Goal: Entertainment & Leisure: Consume media (video, audio)

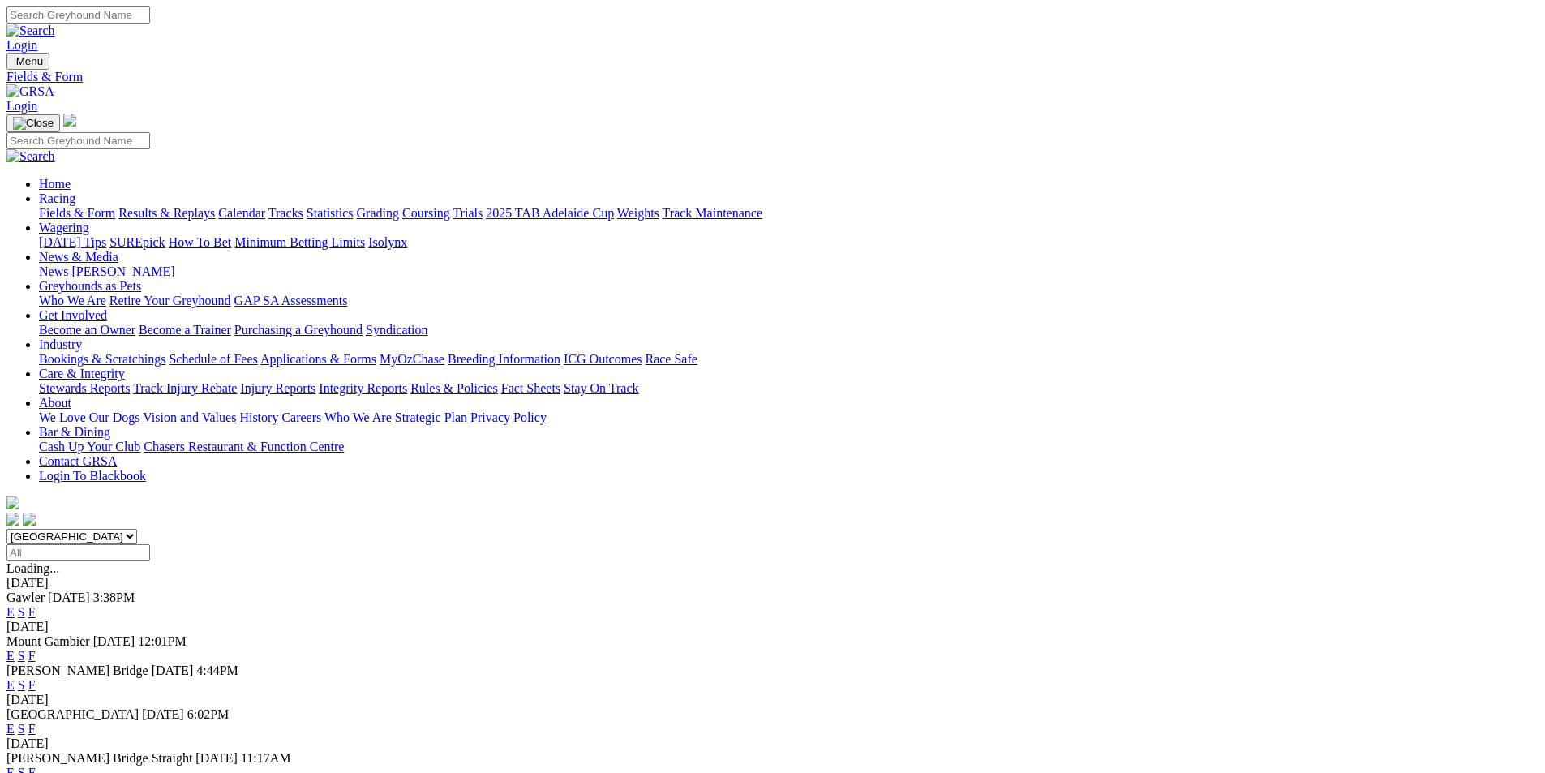
click at [137, 529] on select "South Australia New South Wales Northern Territory Queensland Tasmania Victoria…" at bounding box center [71, 536] width 131 height 15
select select "QLD"
click at [137, 529] on select "South Australia New South Wales Northern Territory Queensland Tasmania Victoria…" at bounding box center [71, 536] width 131 height 15
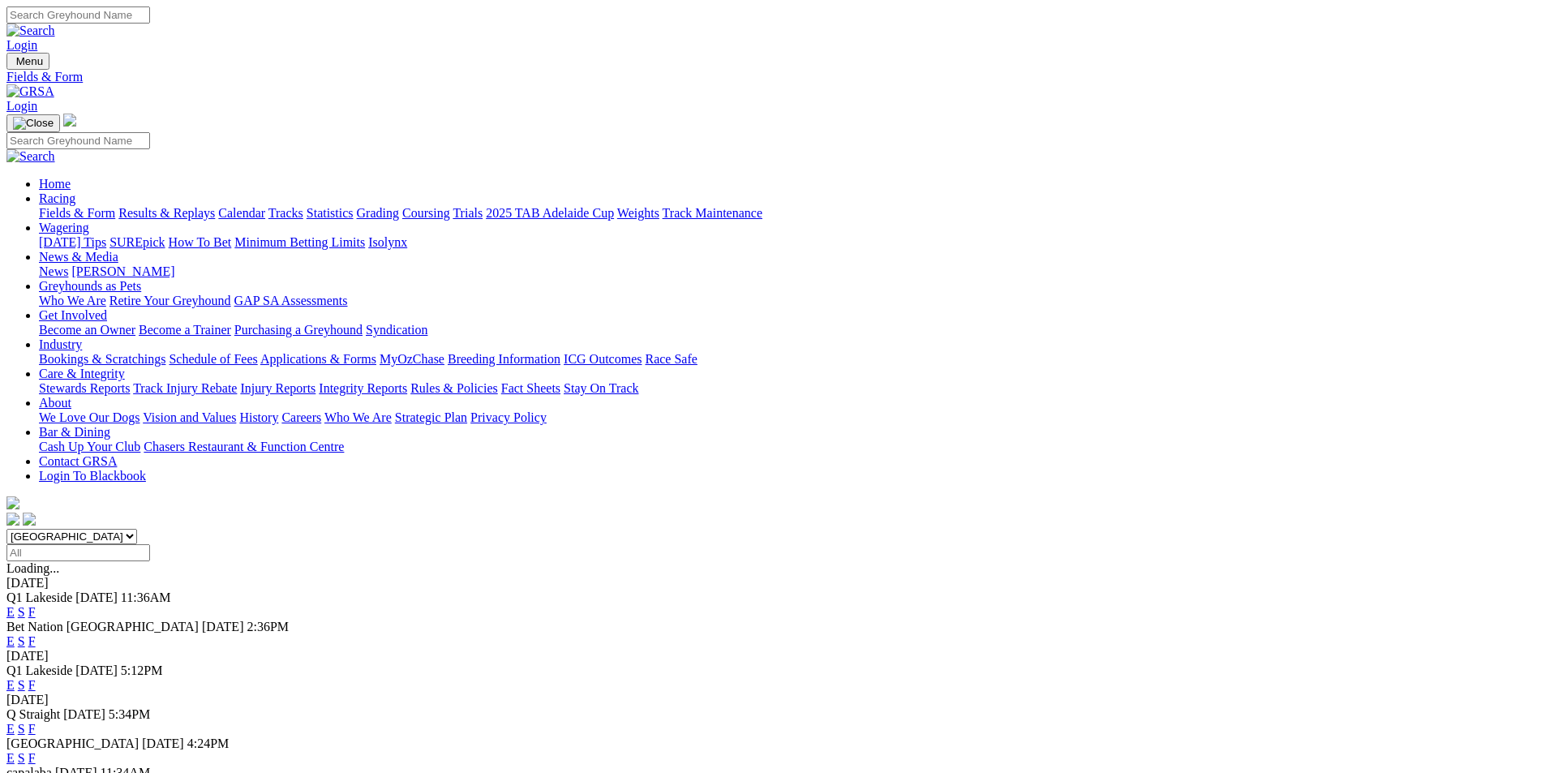
click at [15, 605] on link "E" at bounding box center [10, 612] width 8 height 14
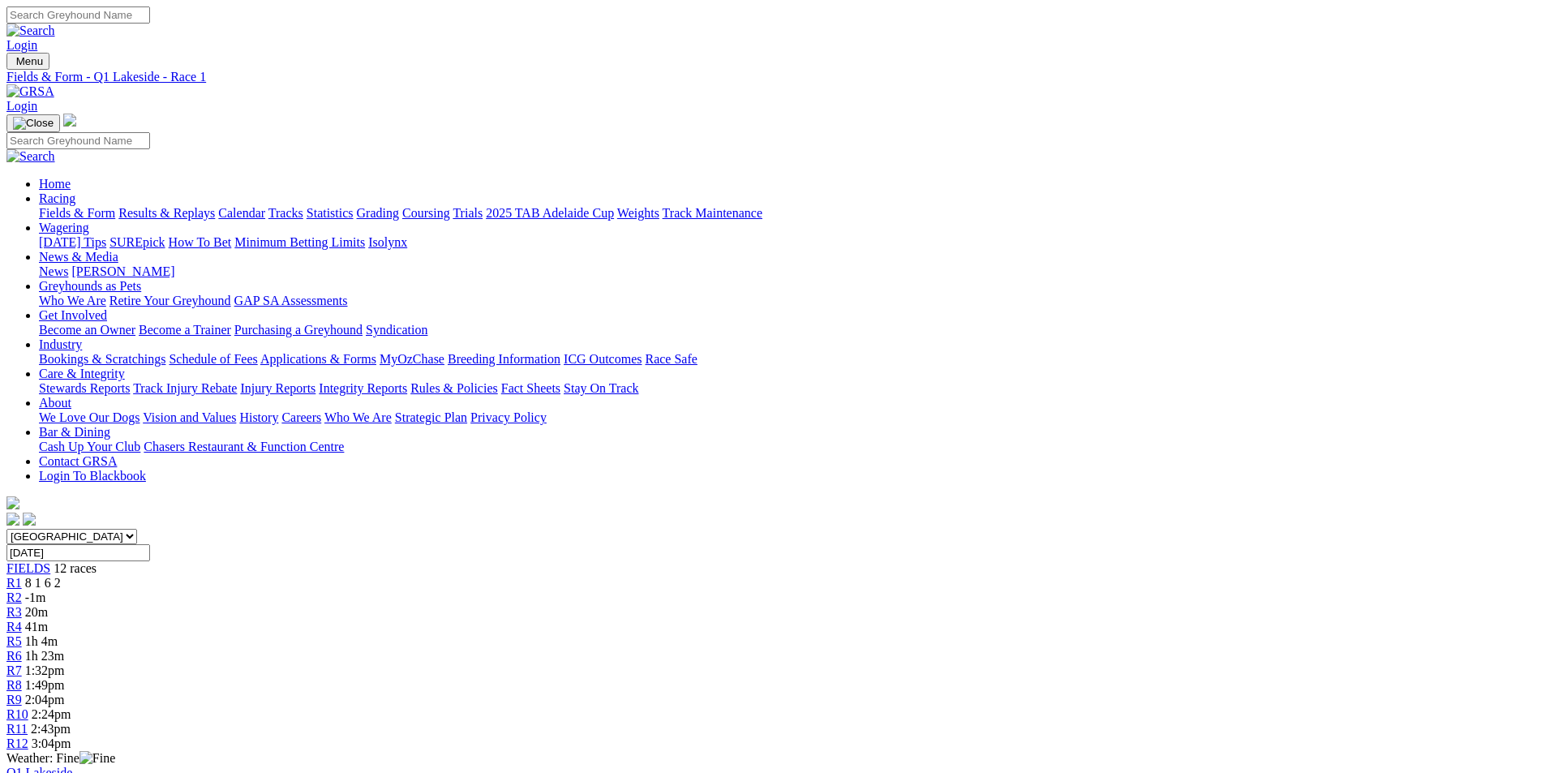
click at [22, 634] on link "R5" at bounding box center [13, 641] width 15 height 14
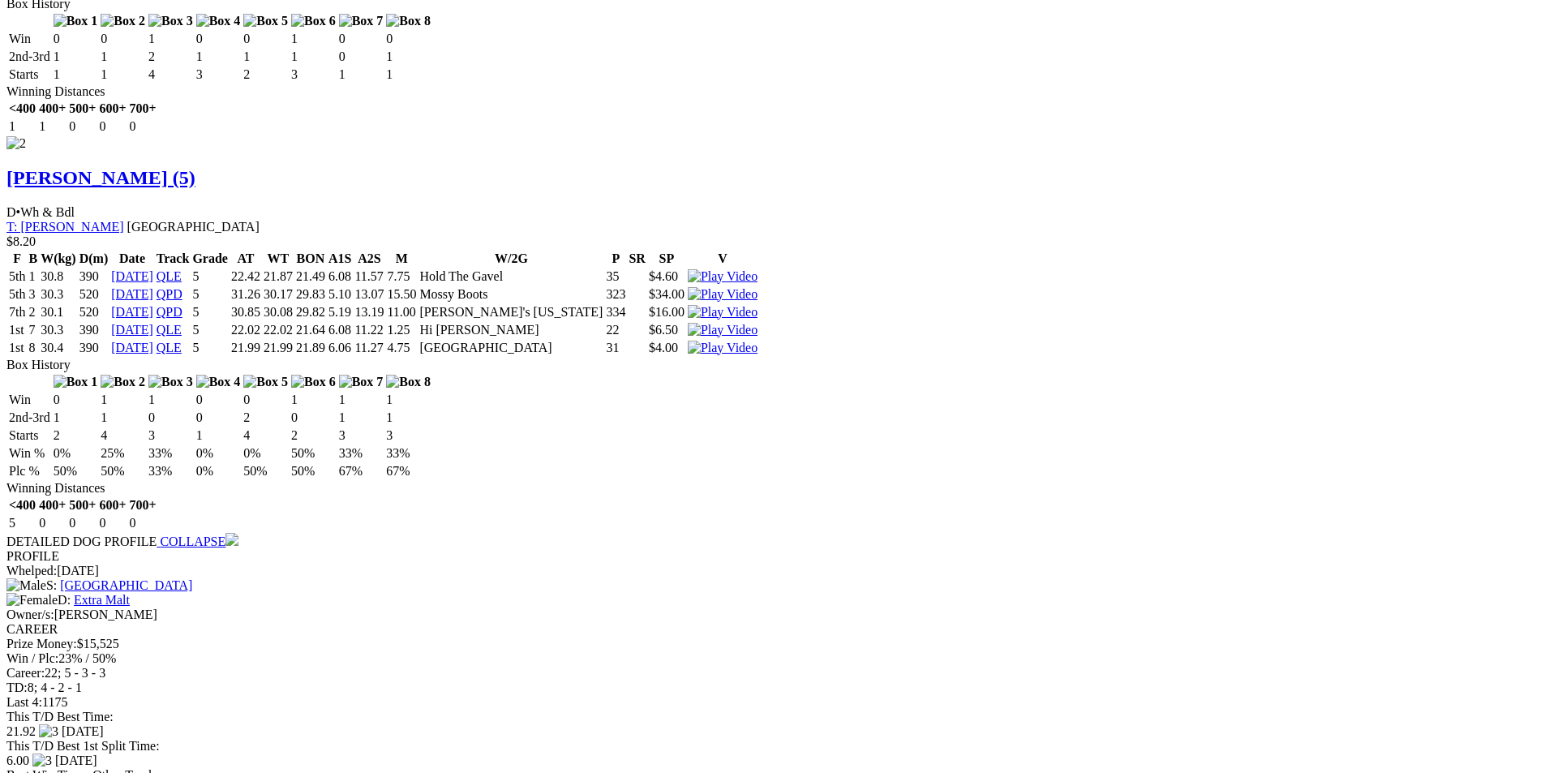
scroll to position [2270, 0]
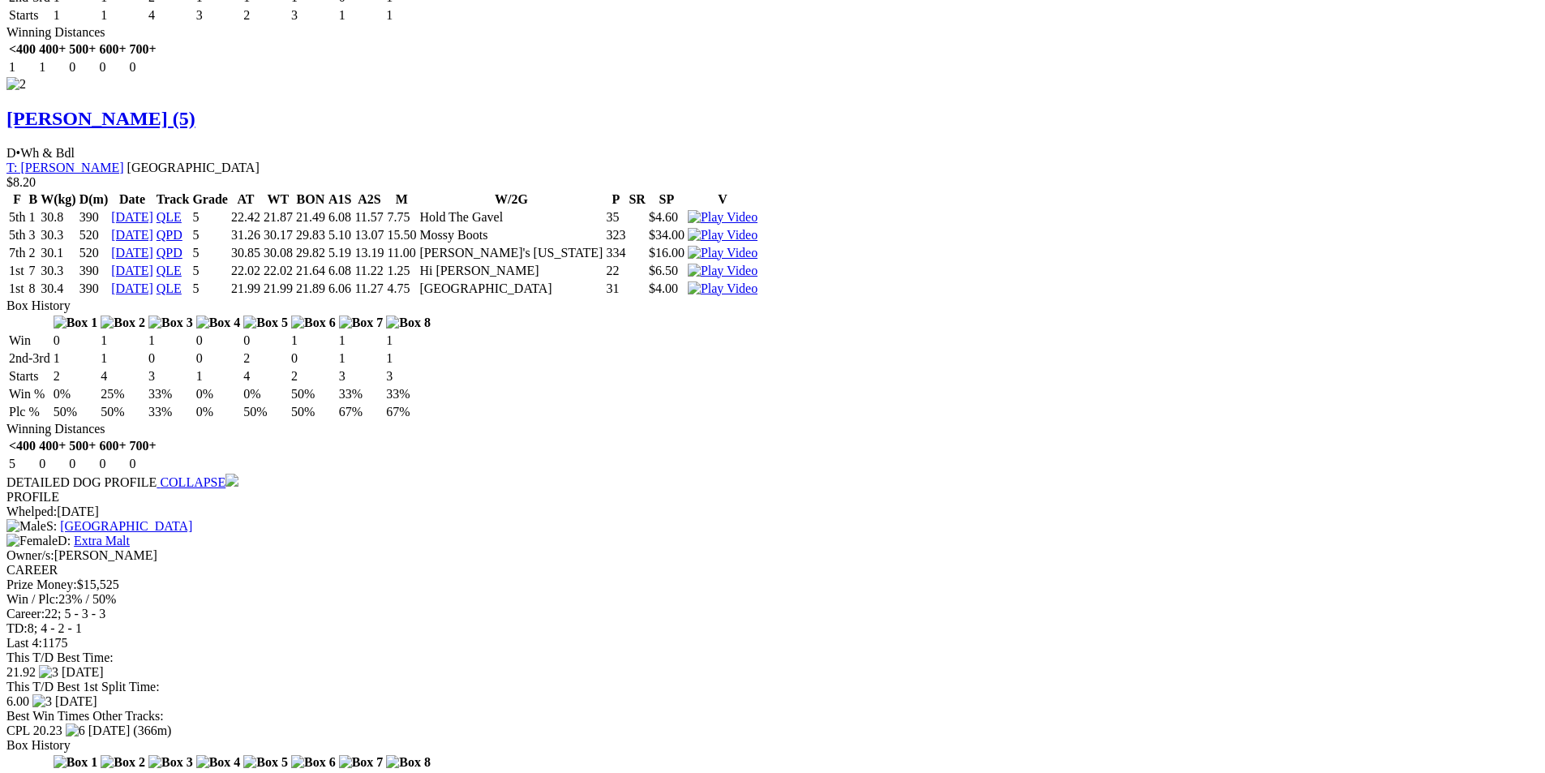
scroll to position [2433, 0]
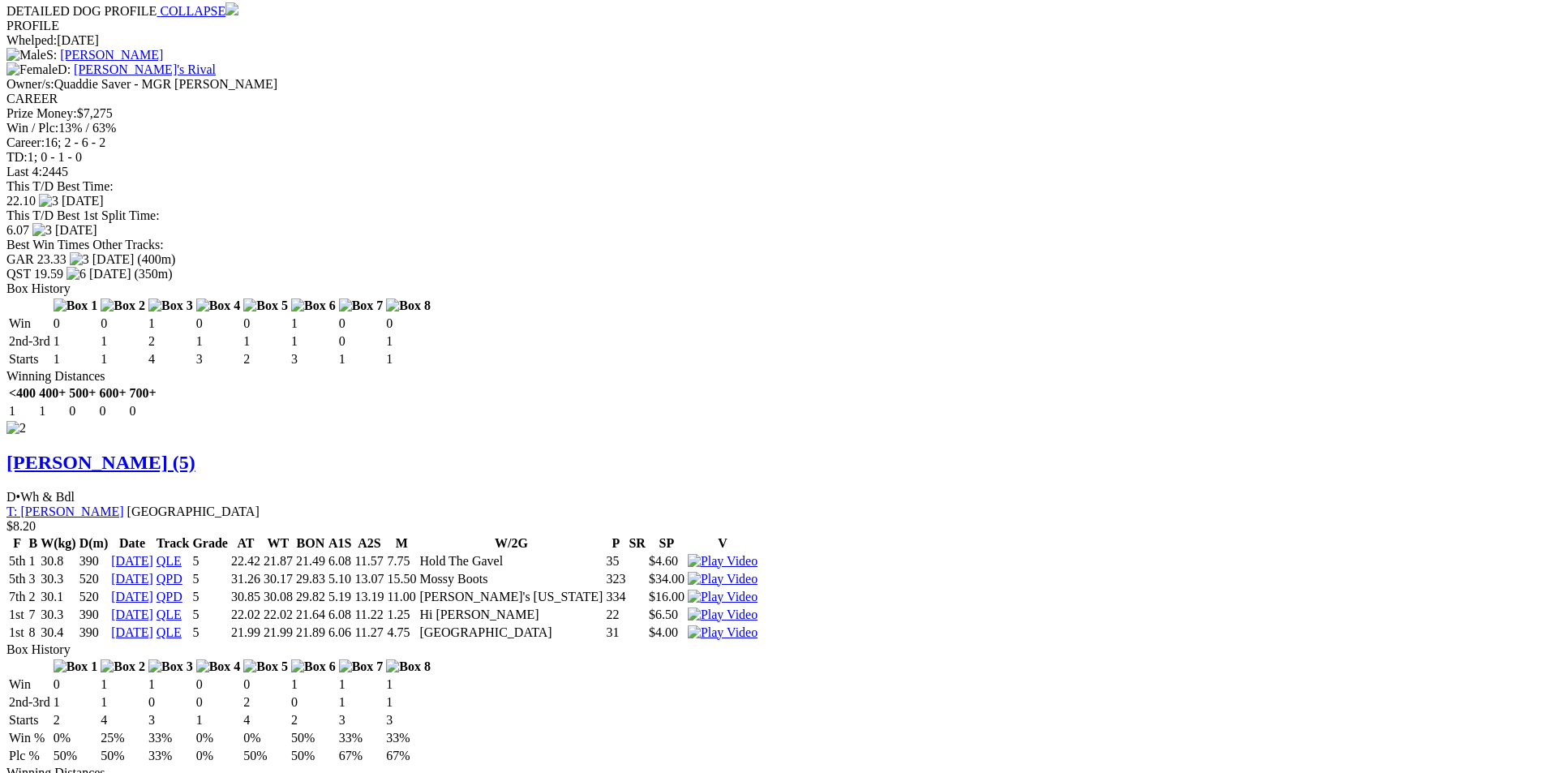
scroll to position [2108, 0]
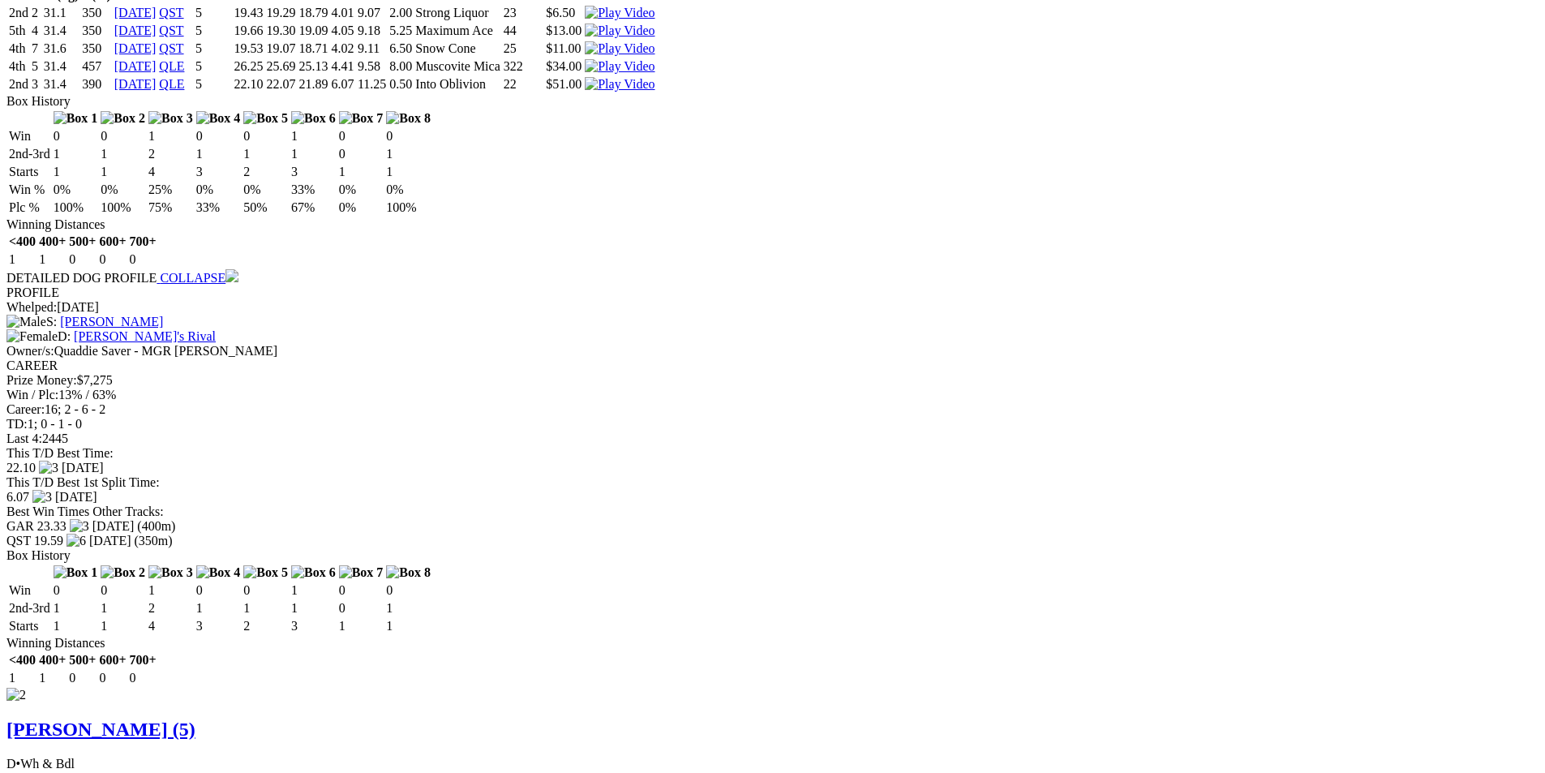
scroll to position [1784, 0]
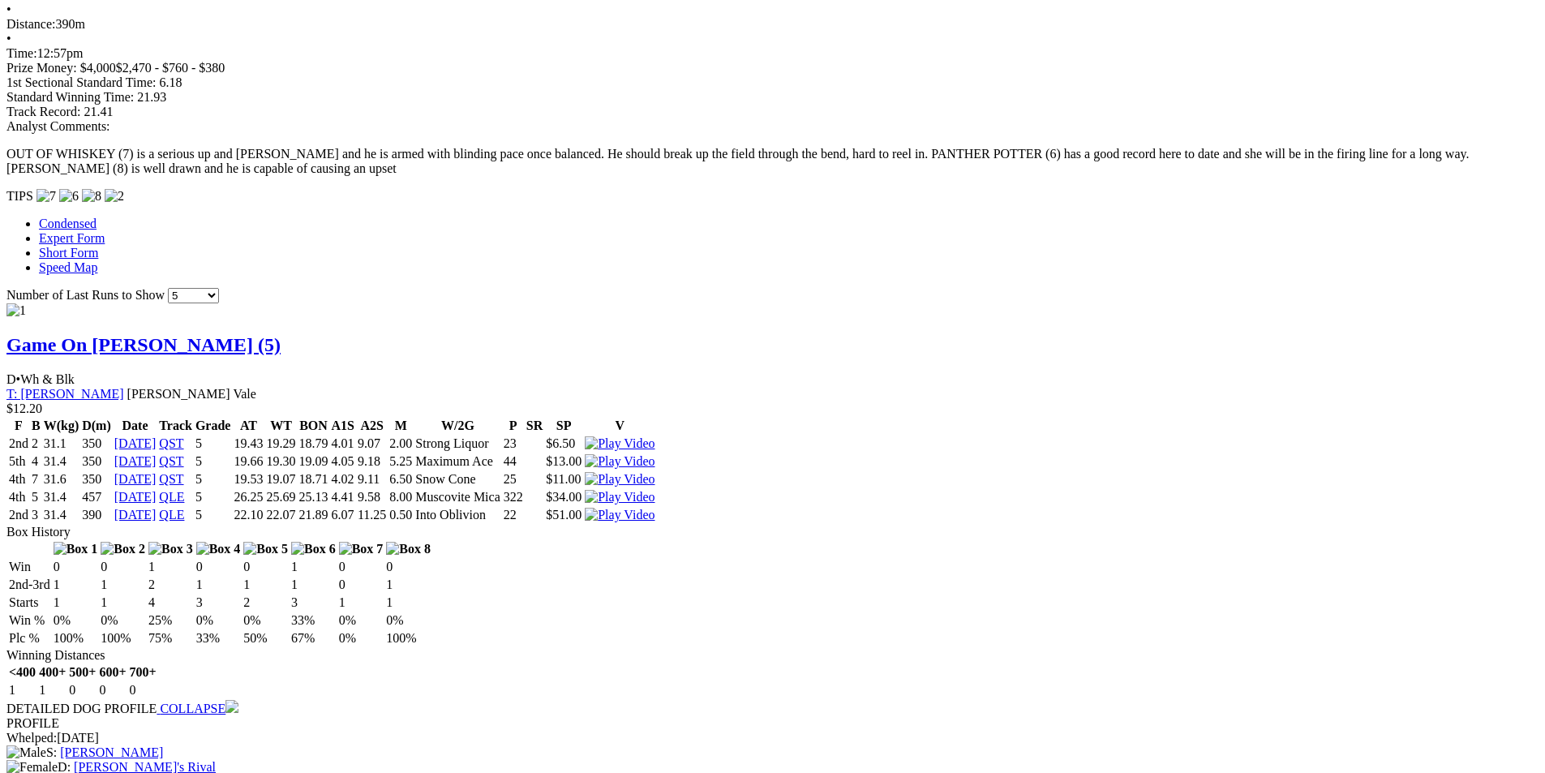
scroll to position [1378, 0]
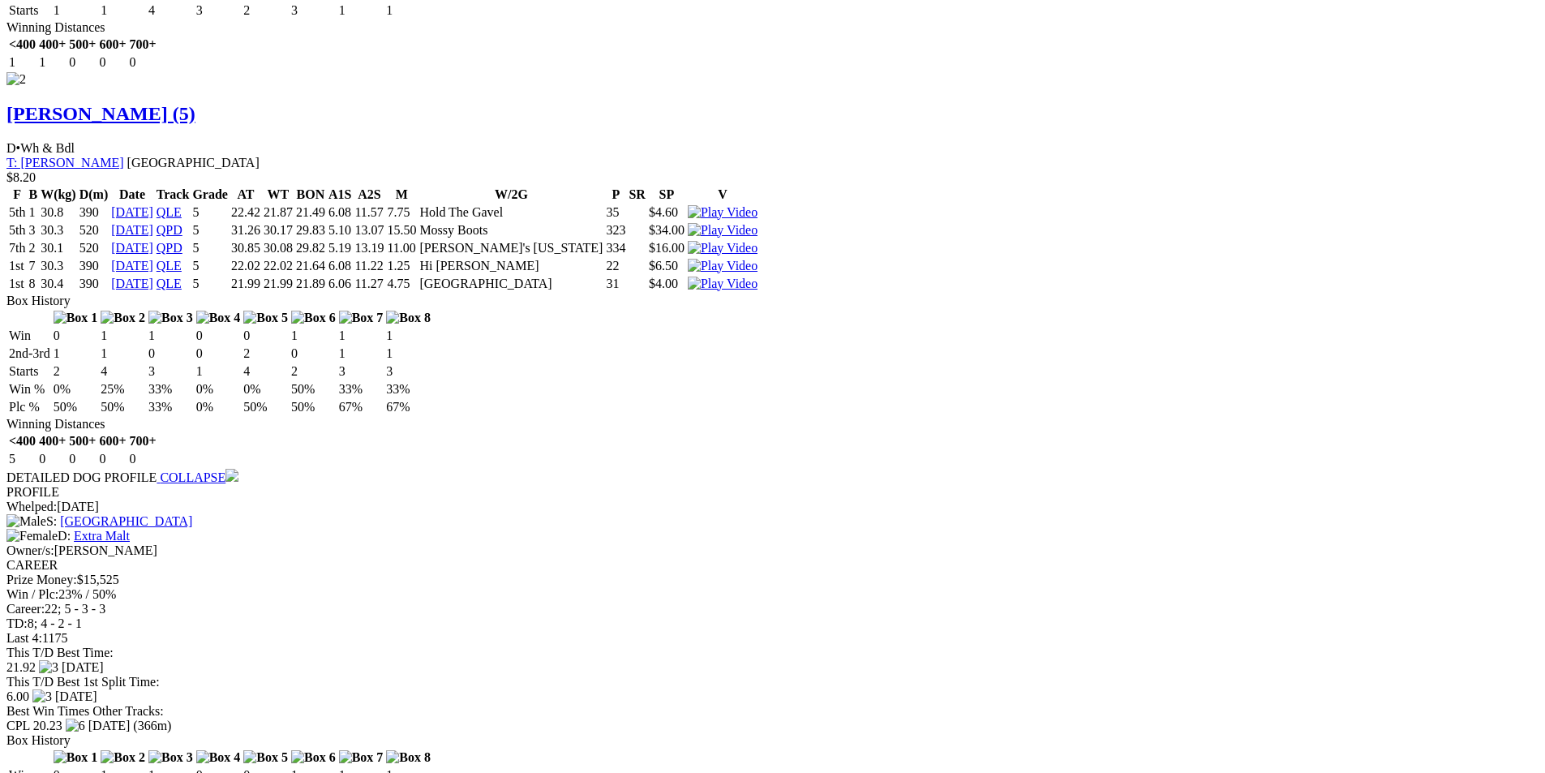
scroll to position [2595, 0]
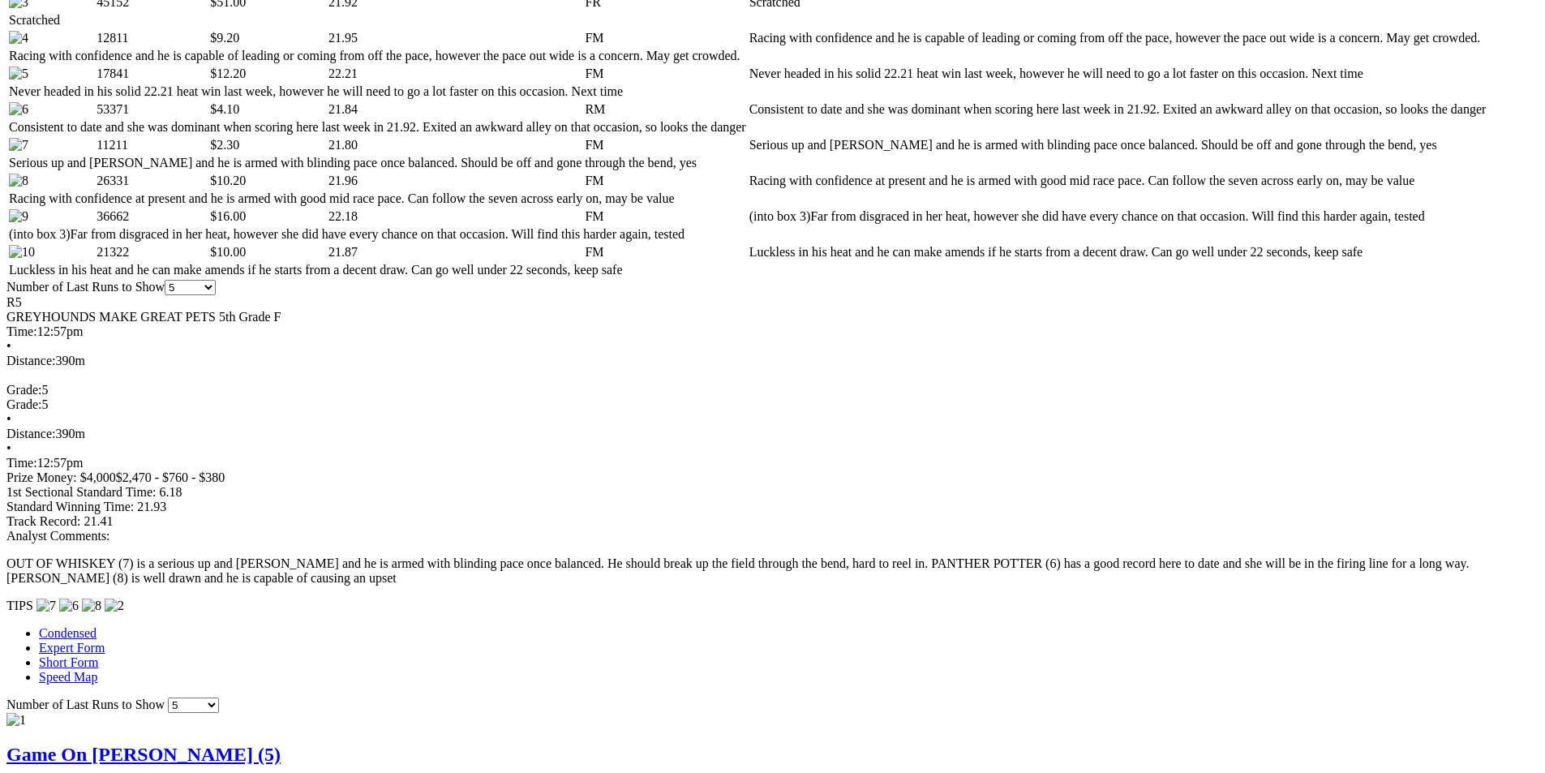
scroll to position [892, 0]
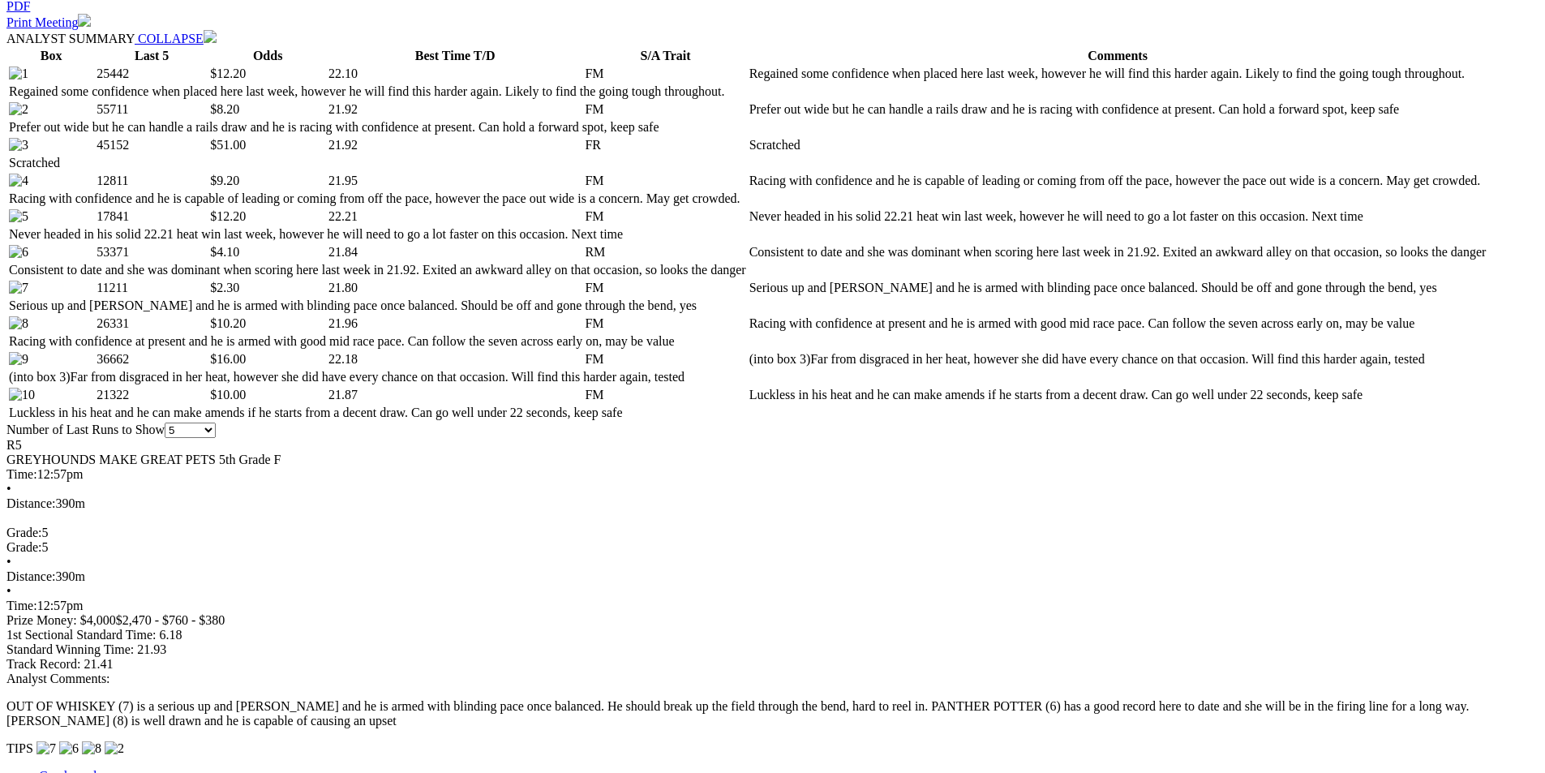
scroll to position [730, 0]
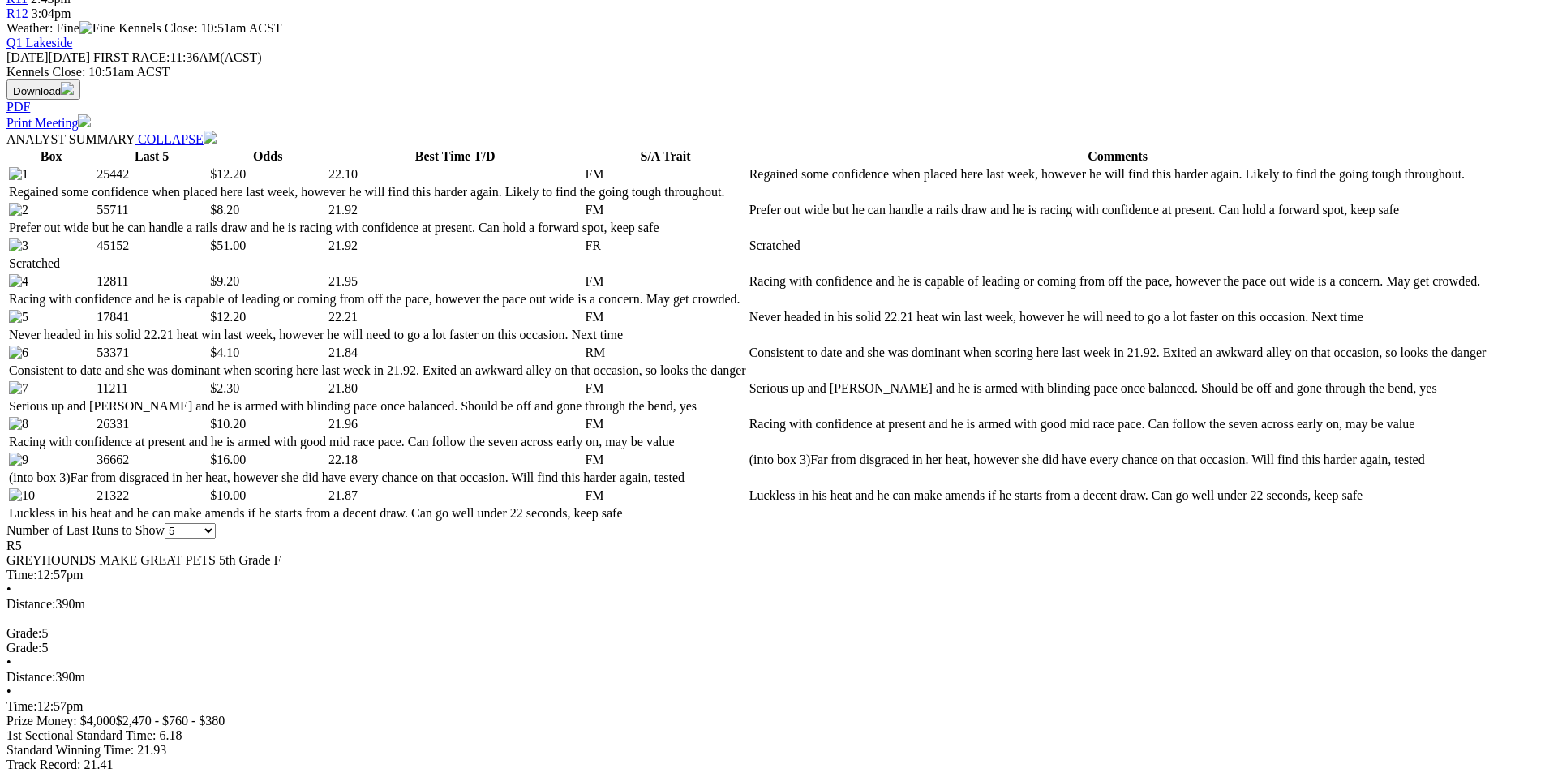
drag, startPoint x: 952, startPoint y: 49, endPoint x: 928, endPoint y: 73, distance: 33.8
